Goal: Navigation & Orientation: Understand site structure

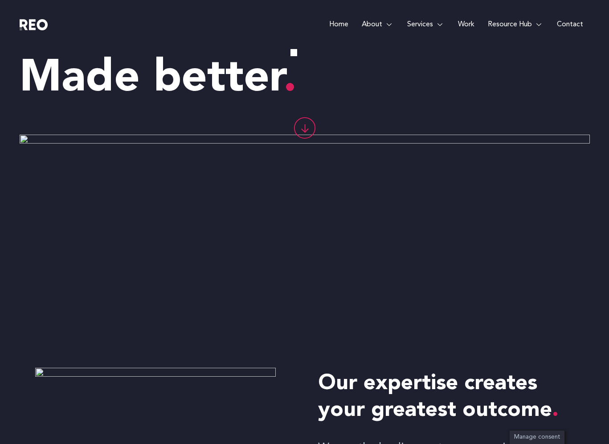
scroll to position [63, 0]
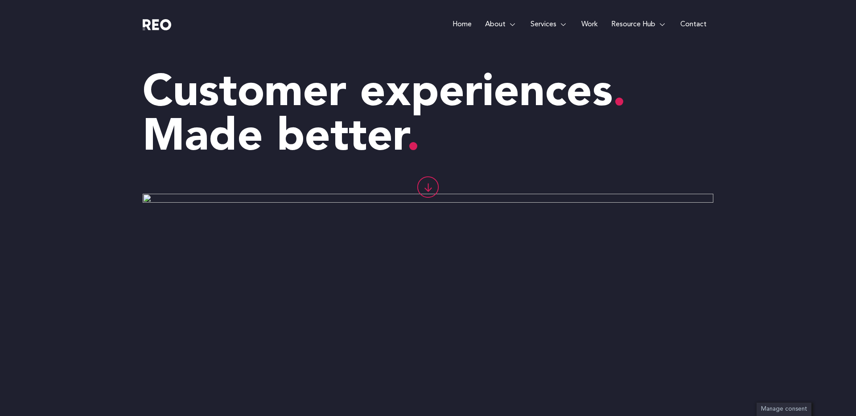
click at [429, 184] on icon at bounding box center [428, 187] width 21 height 21
